Goal: Book appointment/travel/reservation

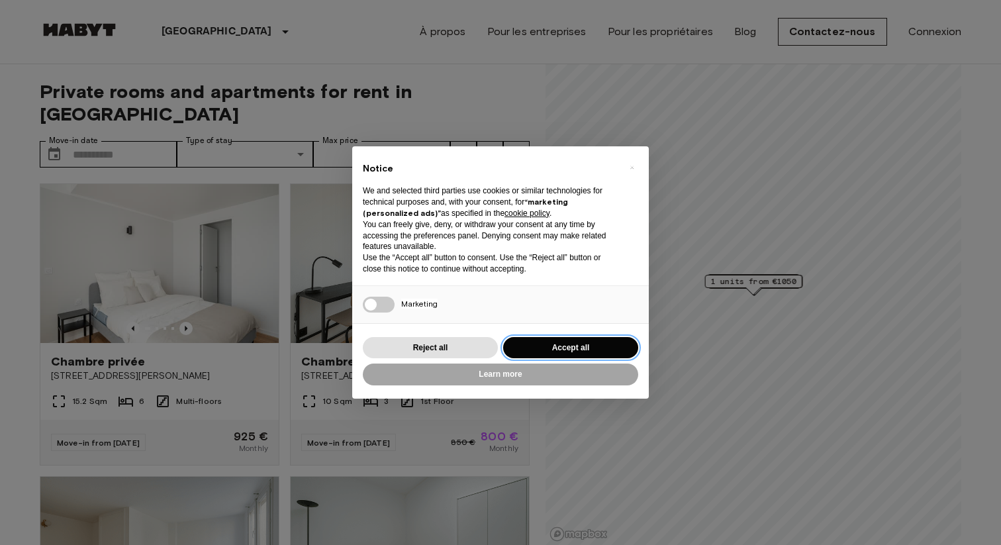
click at [559, 340] on button "Accept all" at bounding box center [570, 348] width 135 height 22
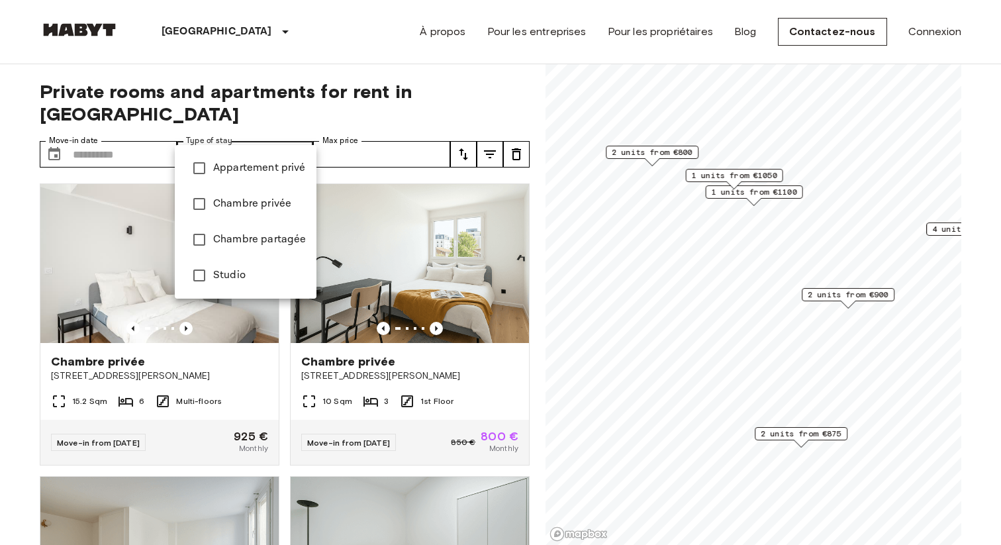
click at [270, 164] on span "Appartement privé" at bounding box center [259, 168] width 93 height 16
type input "**********"
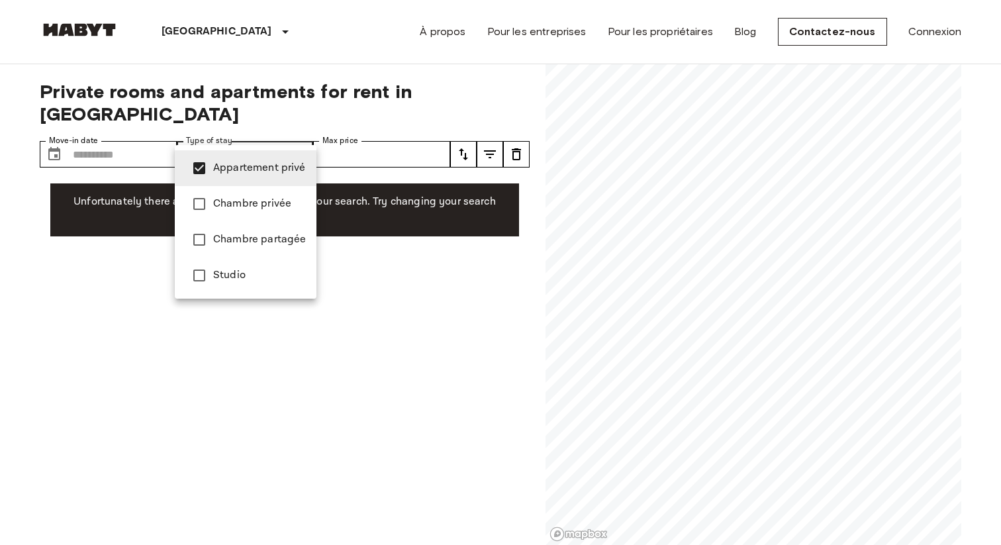
click at [361, 258] on div at bounding box center [500, 272] width 1001 height 545
click at [395, 362] on div at bounding box center [500, 272] width 1001 height 545
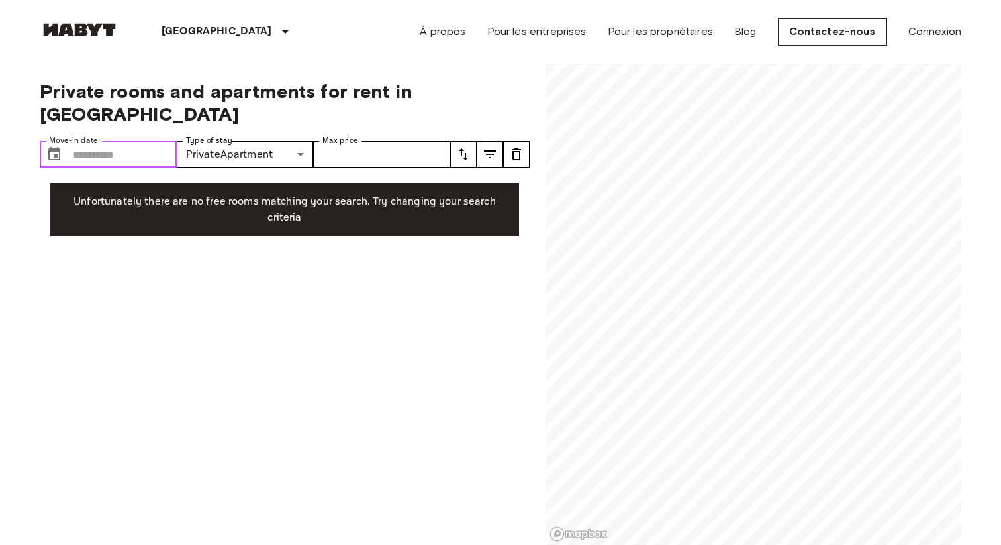
click at [155, 141] on input "Move-in date" at bounding box center [125, 154] width 104 height 26
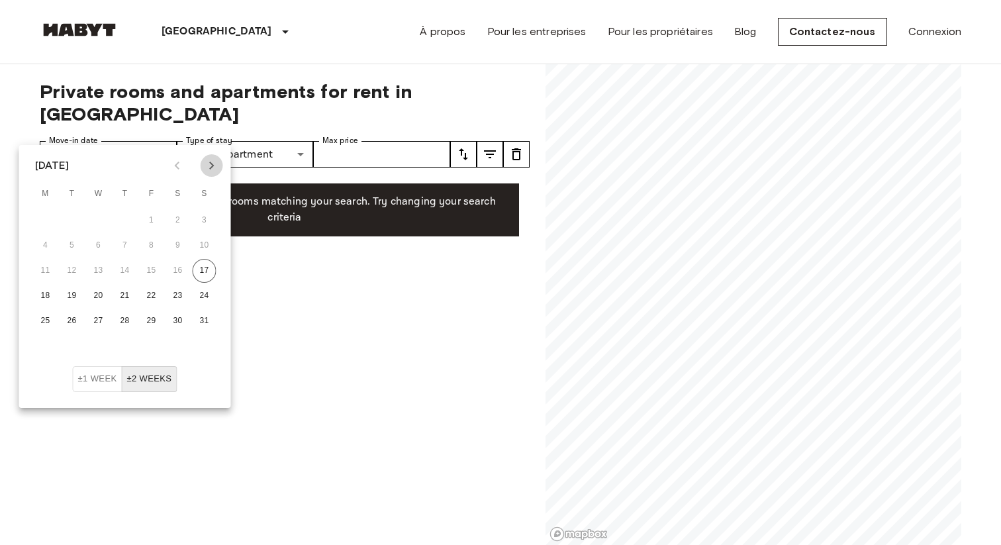
click at [209, 165] on icon "Next month" at bounding box center [212, 166] width 16 height 16
click at [211, 160] on icon "Next month" at bounding box center [212, 166] width 16 height 16
click at [101, 218] on button "1" at bounding box center [99, 221] width 24 height 24
type input "**********"
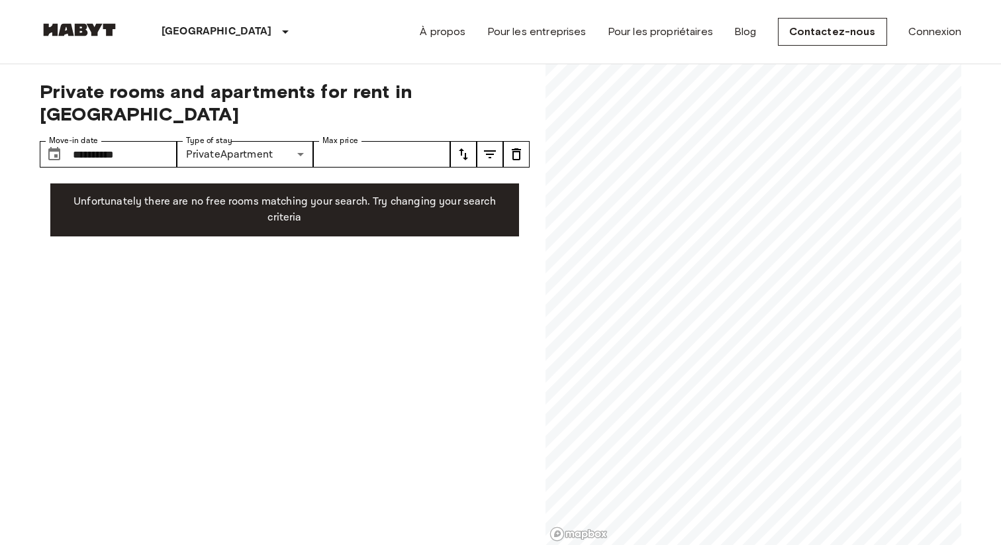
click at [344, 227] on div "**********" at bounding box center [285, 304] width 490 height 481
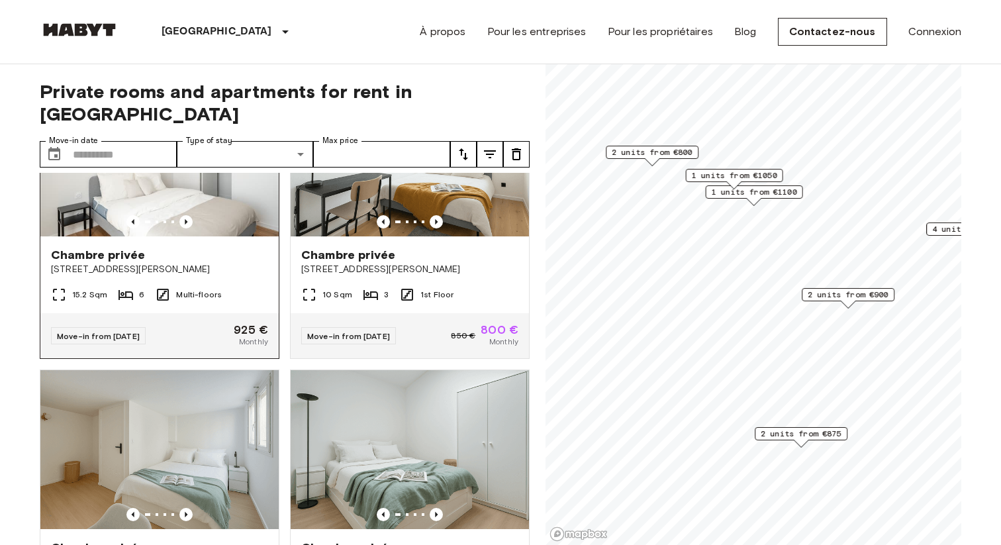
scroll to position [91, 0]
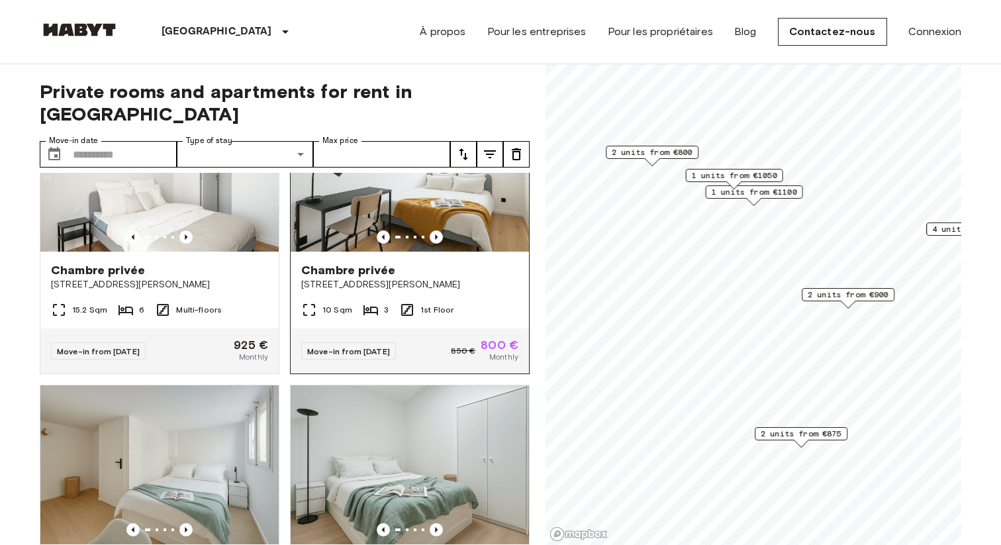
click at [473, 262] on div "Chambre privée" at bounding box center [409, 270] width 217 height 16
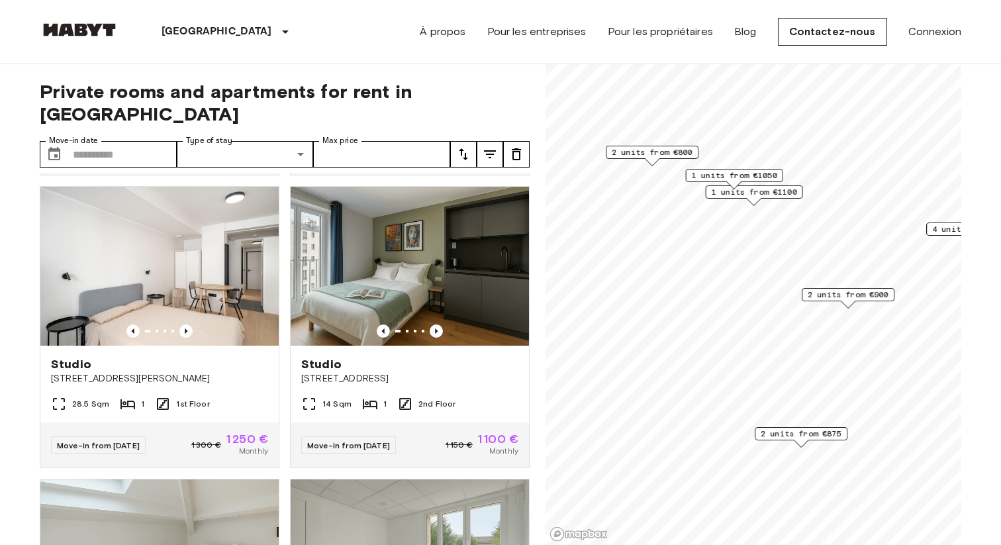
scroll to position [590, 0]
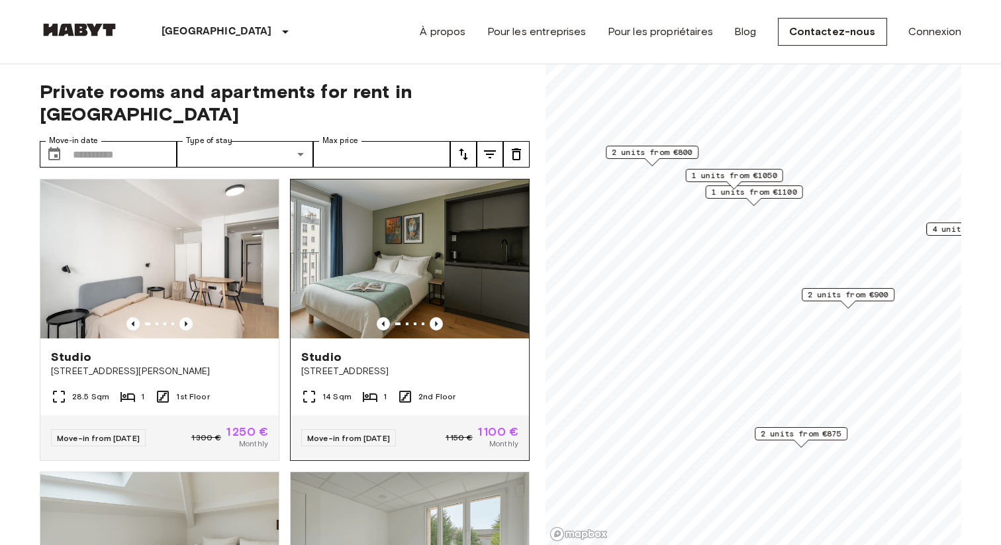
click at [471, 230] on img at bounding box center [410, 258] width 238 height 159
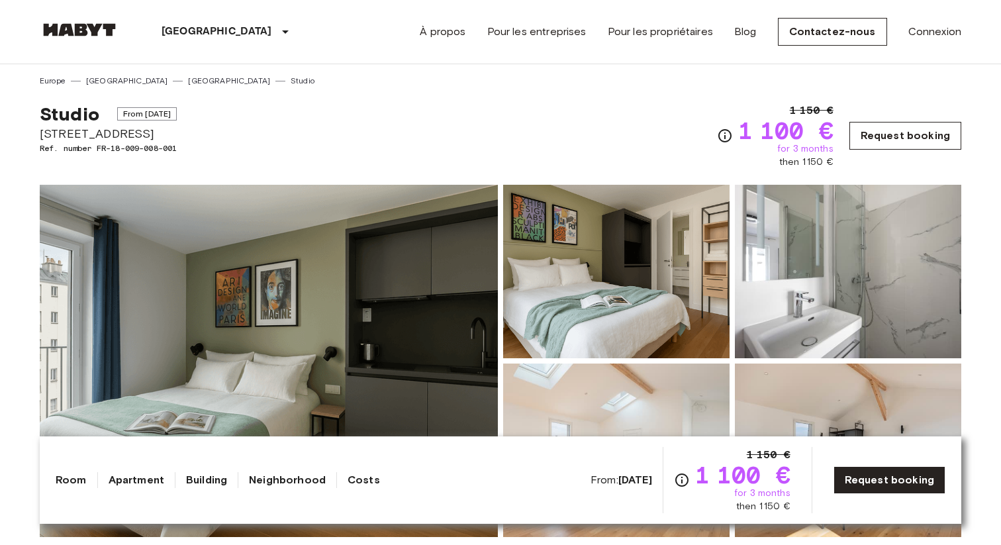
click at [895, 131] on link "Request booking" at bounding box center [906, 136] width 112 height 28
